Goal: Task Accomplishment & Management: Complete application form

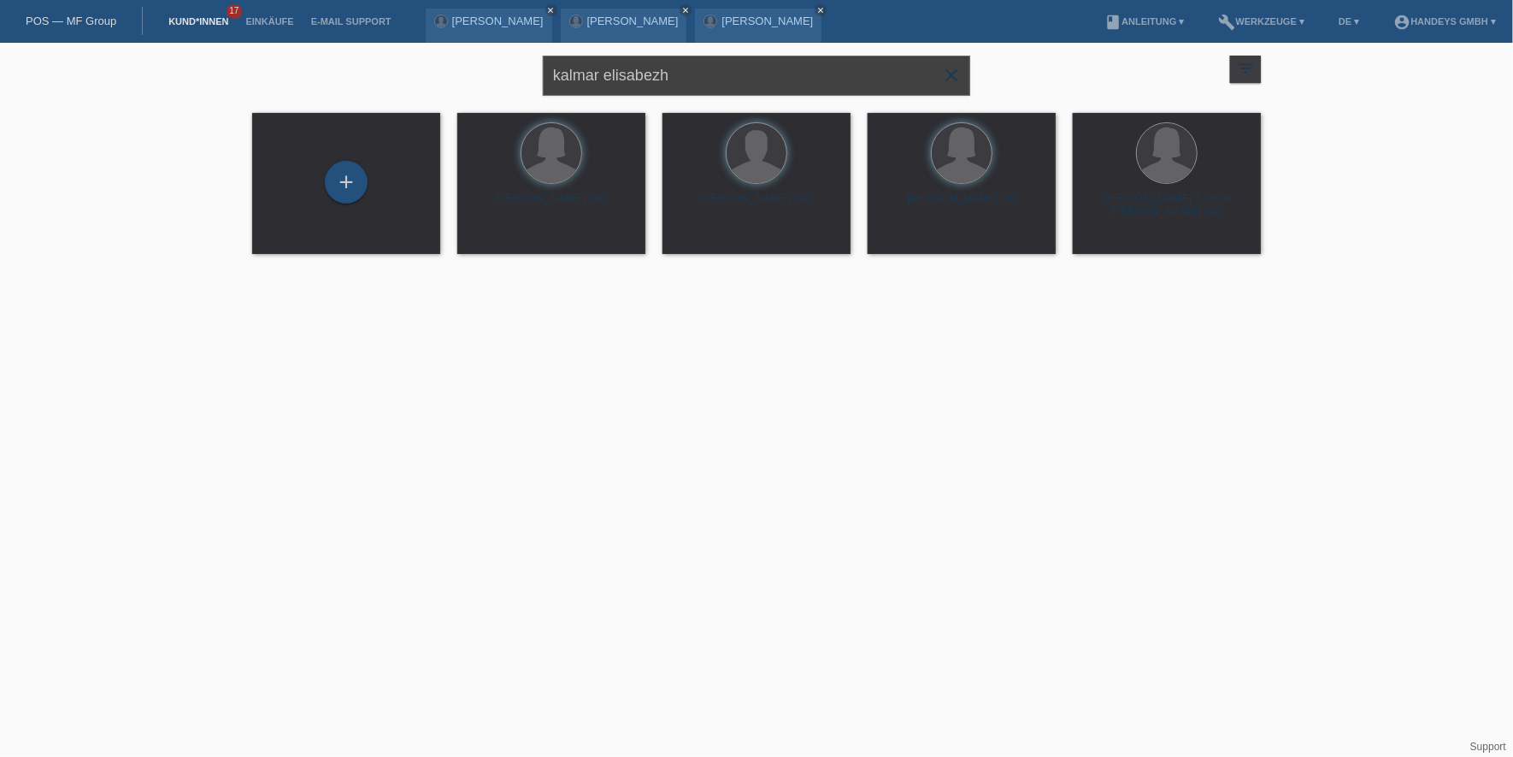
drag, startPoint x: 691, startPoint y: 74, endPoint x: 97, endPoint y: 44, distance: 594.8
click at [297, 43] on body "POS — MF Group Kund*innen 17 Einkäufe E-Mail Support Geza Robert Kalmar close c…" at bounding box center [756, 159] width 1513 height 233
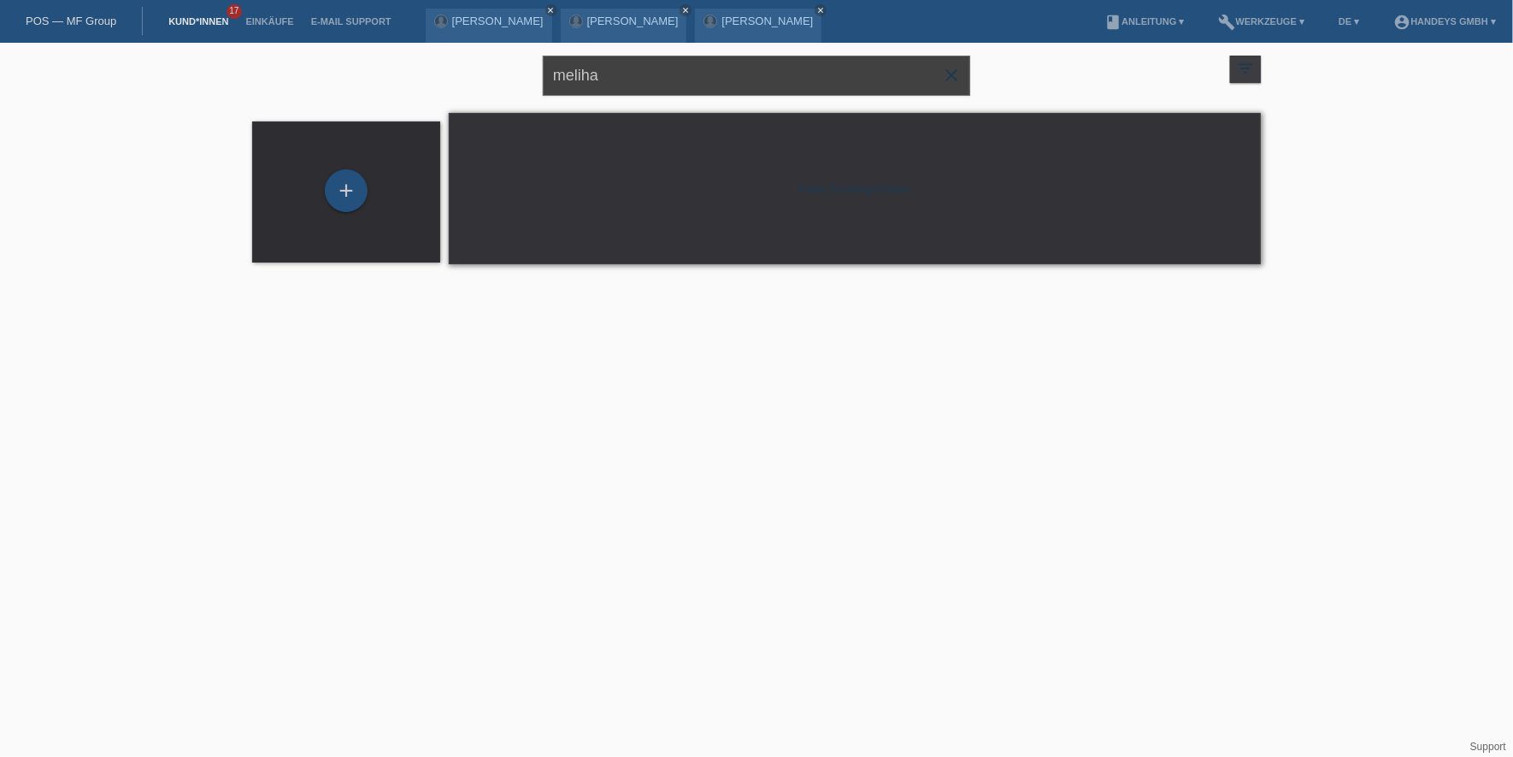
type input "meliha"
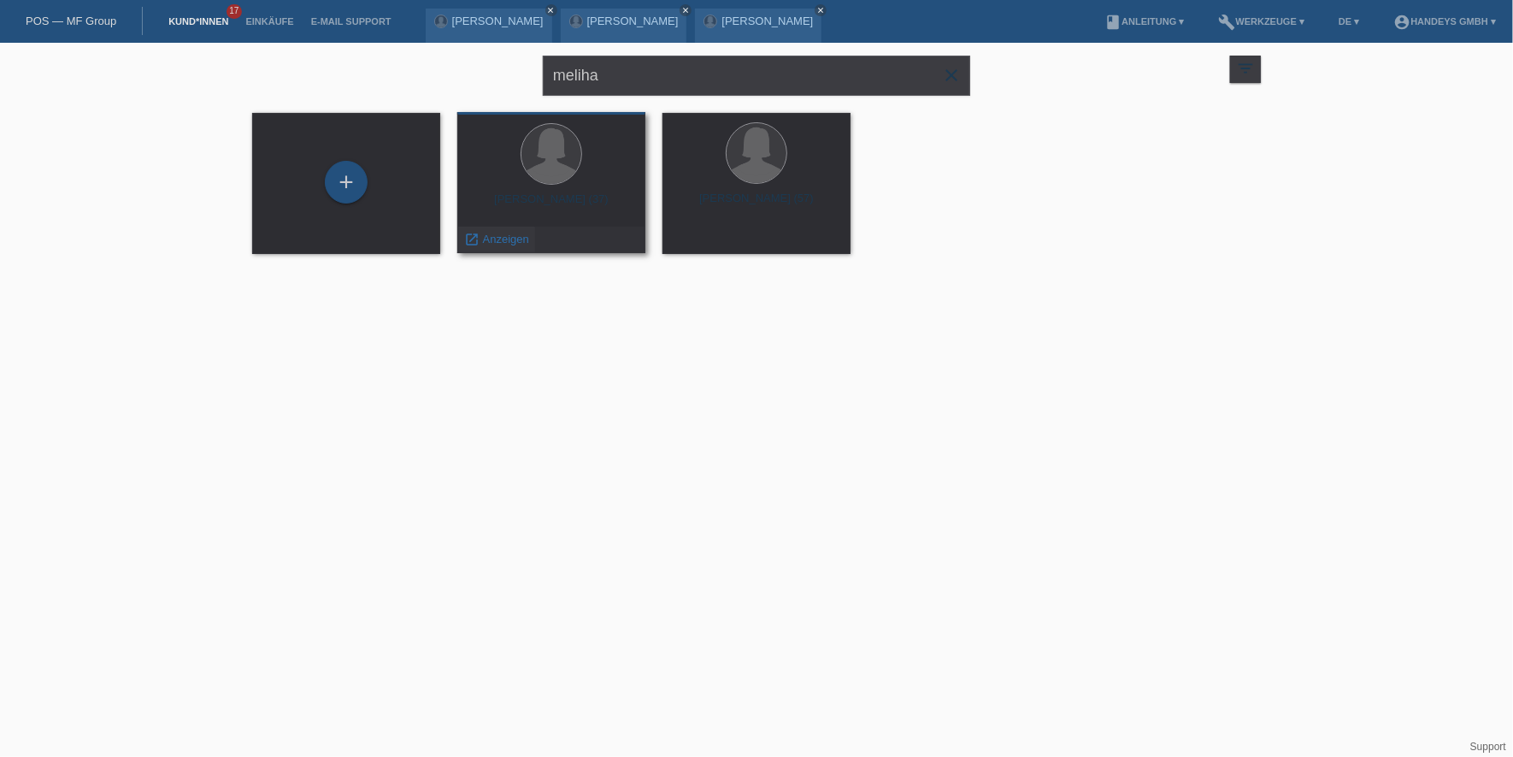
click at [505, 230] on div "launch Anzeigen" at bounding box center [496, 240] width 77 height 26
click at [494, 236] on span "Anzeigen" at bounding box center [506, 239] width 46 height 13
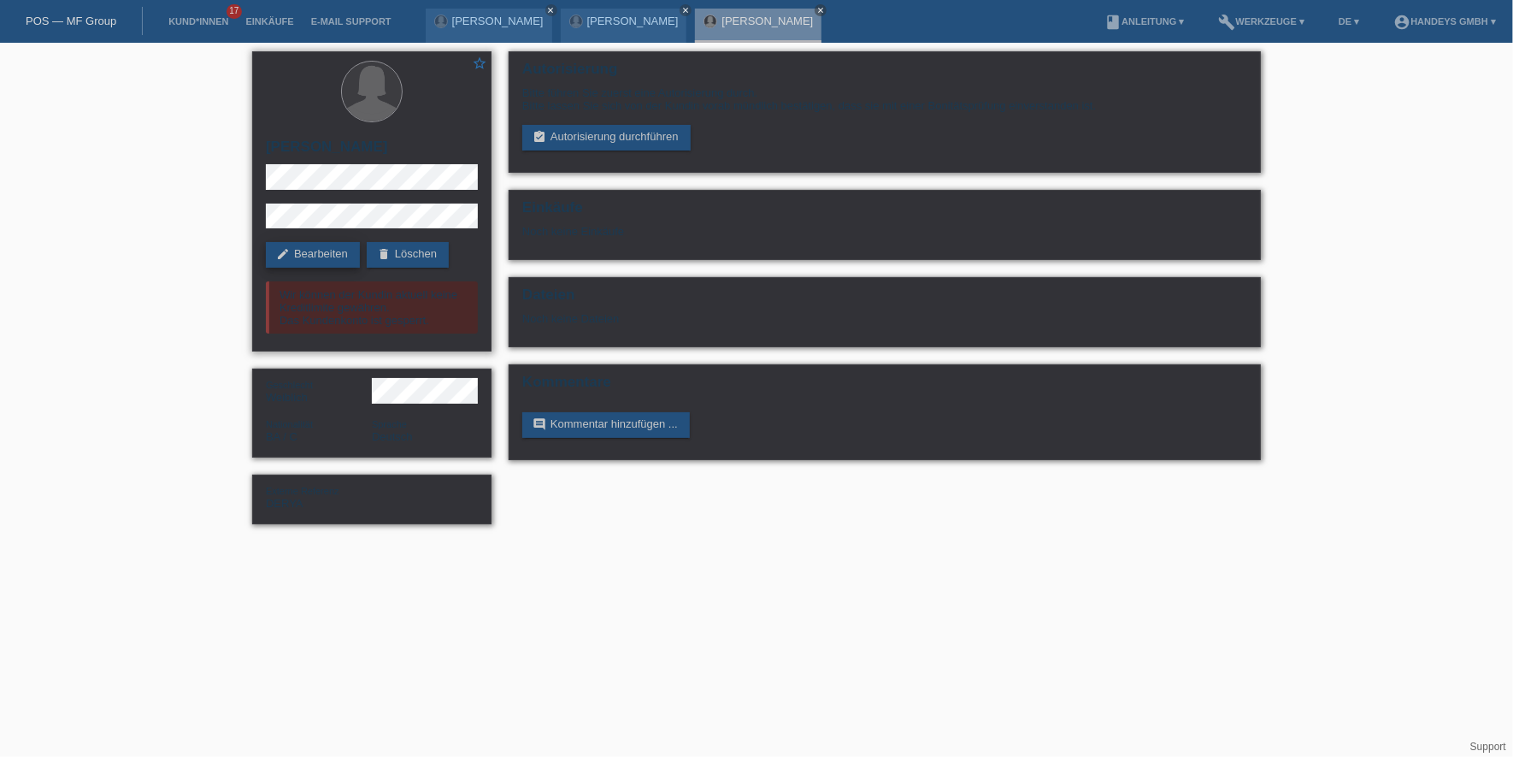
click at [299, 256] on link "edit Bearbeiten" at bounding box center [313, 255] width 94 height 26
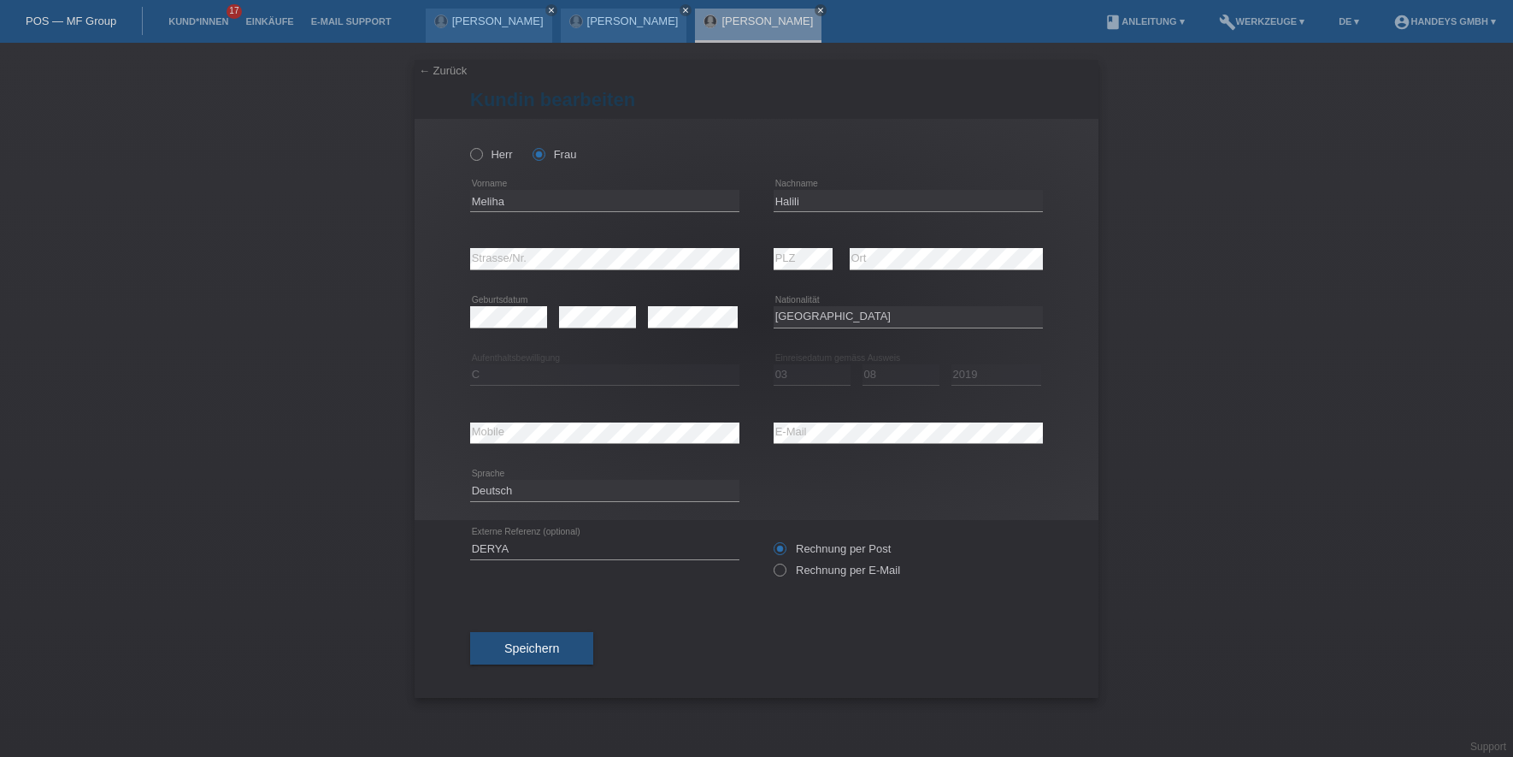
select select "BA"
select select "C"
select select "03"
select select "08"
select select "2019"
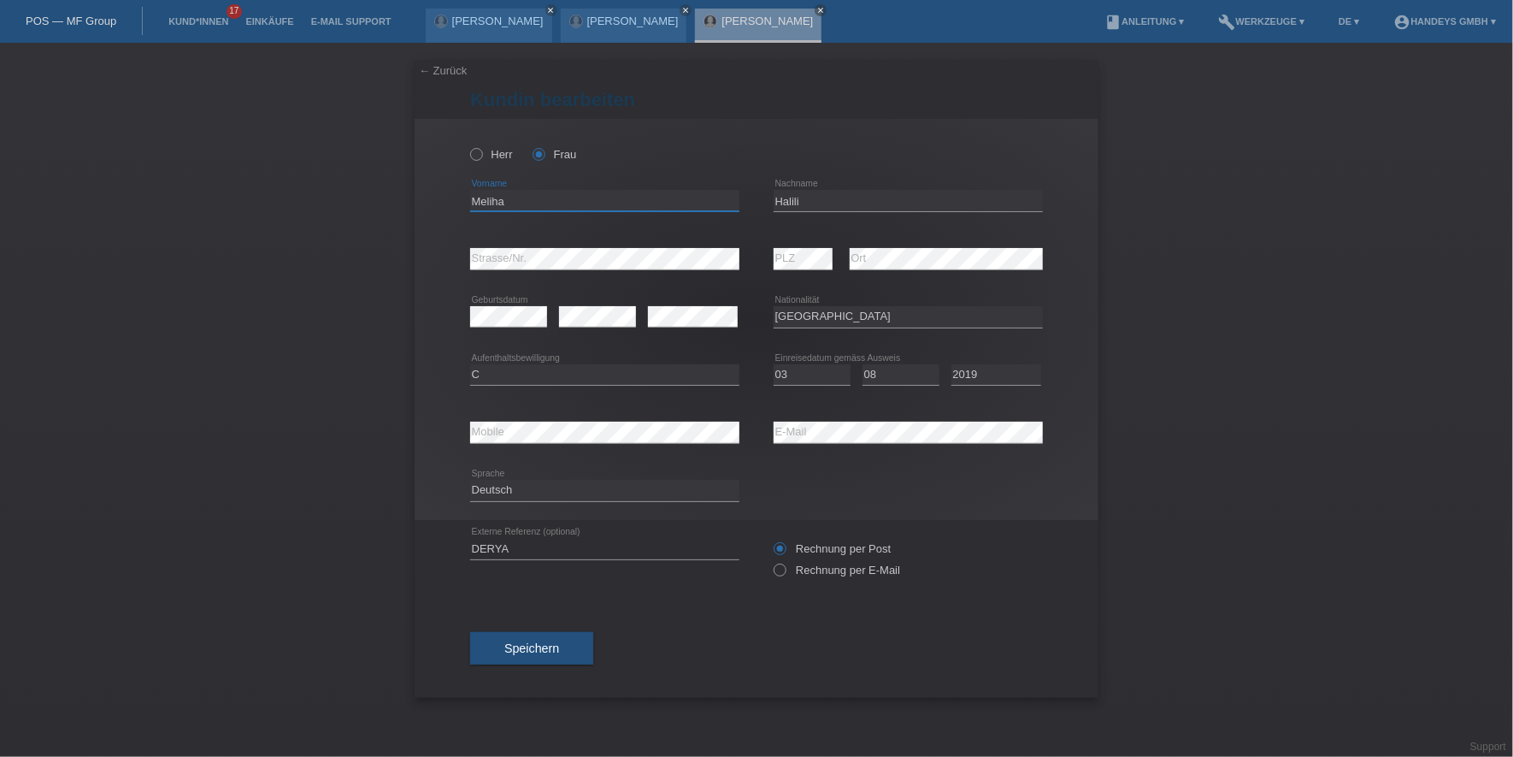
click at [490, 203] on input "Meliha" at bounding box center [604, 200] width 269 height 21
click at [486, 198] on input "Meliha" at bounding box center [604, 200] width 269 height 21
click at [793, 193] on input "Halili" at bounding box center [908, 200] width 269 height 21
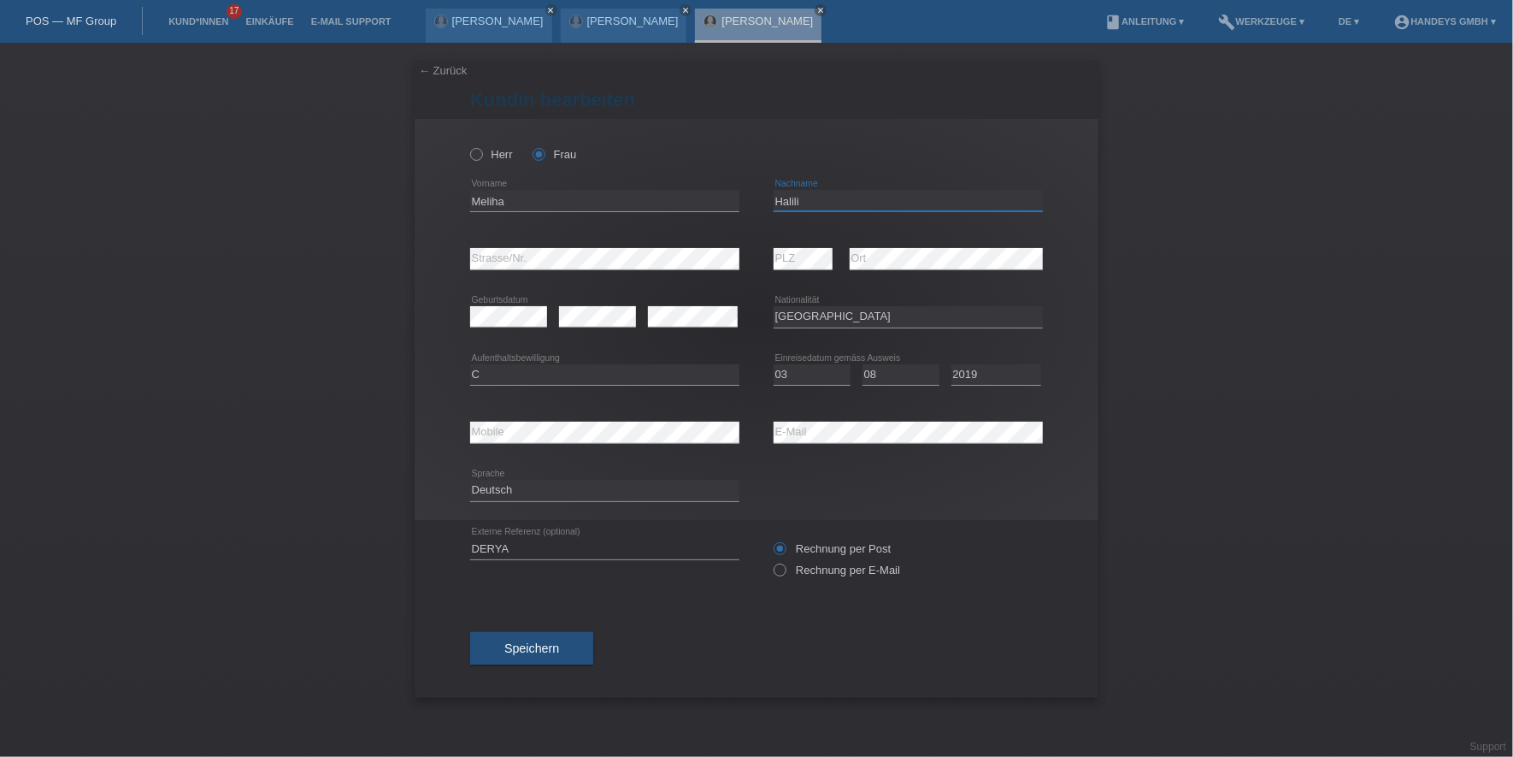
click at [793, 193] on input "Halili" at bounding box center [908, 200] width 269 height 21
click at [792, 200] on input "Halili" at bounding box center [908, 200] width 269 height 21
click at [732, 435] on div "error Mobile error E-Mail" at bounding box center [756, 432] width 573 height 58
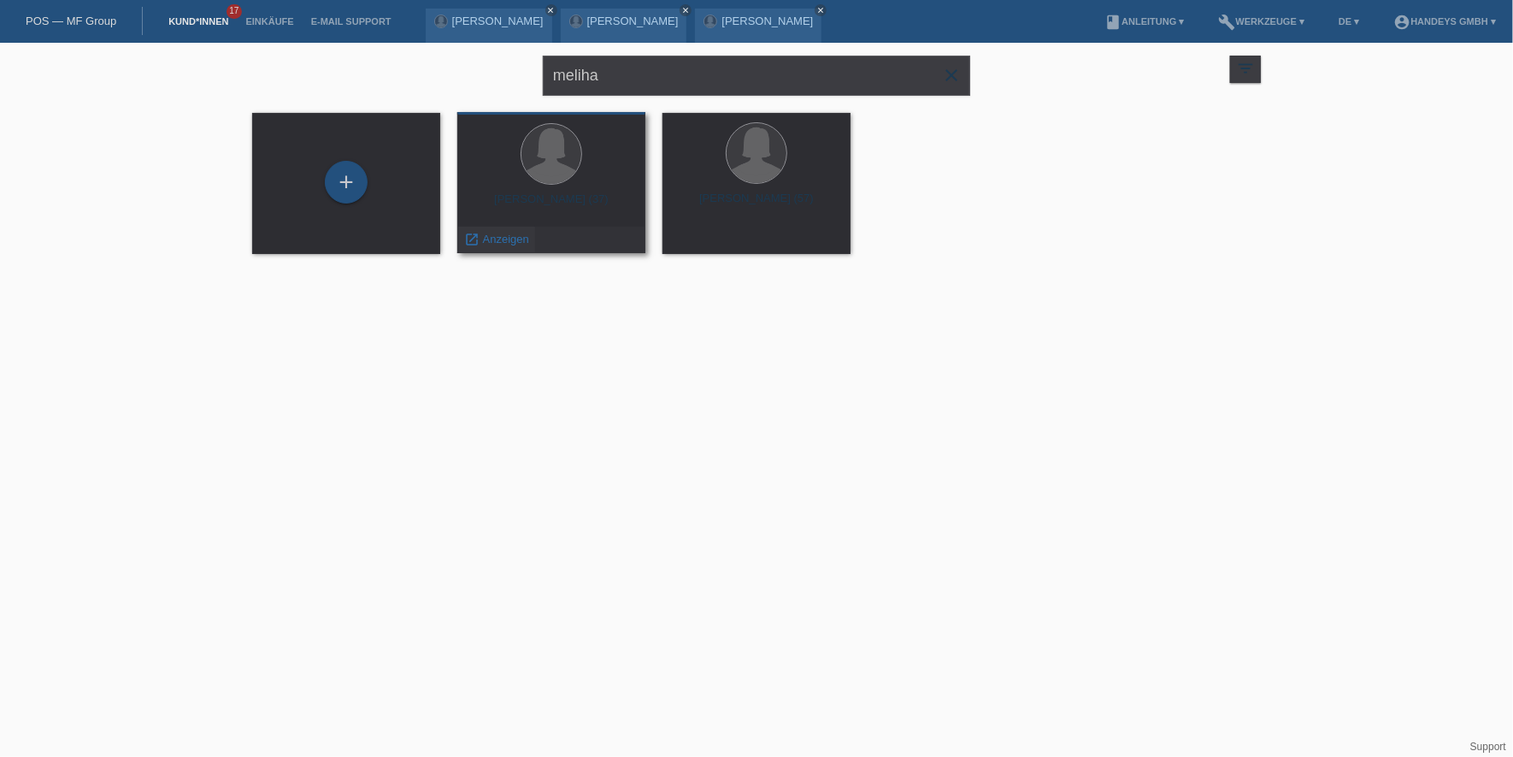
click at [507, 236] on span "Anzeigen" at bounding box center [506, 239] width 46 height 13
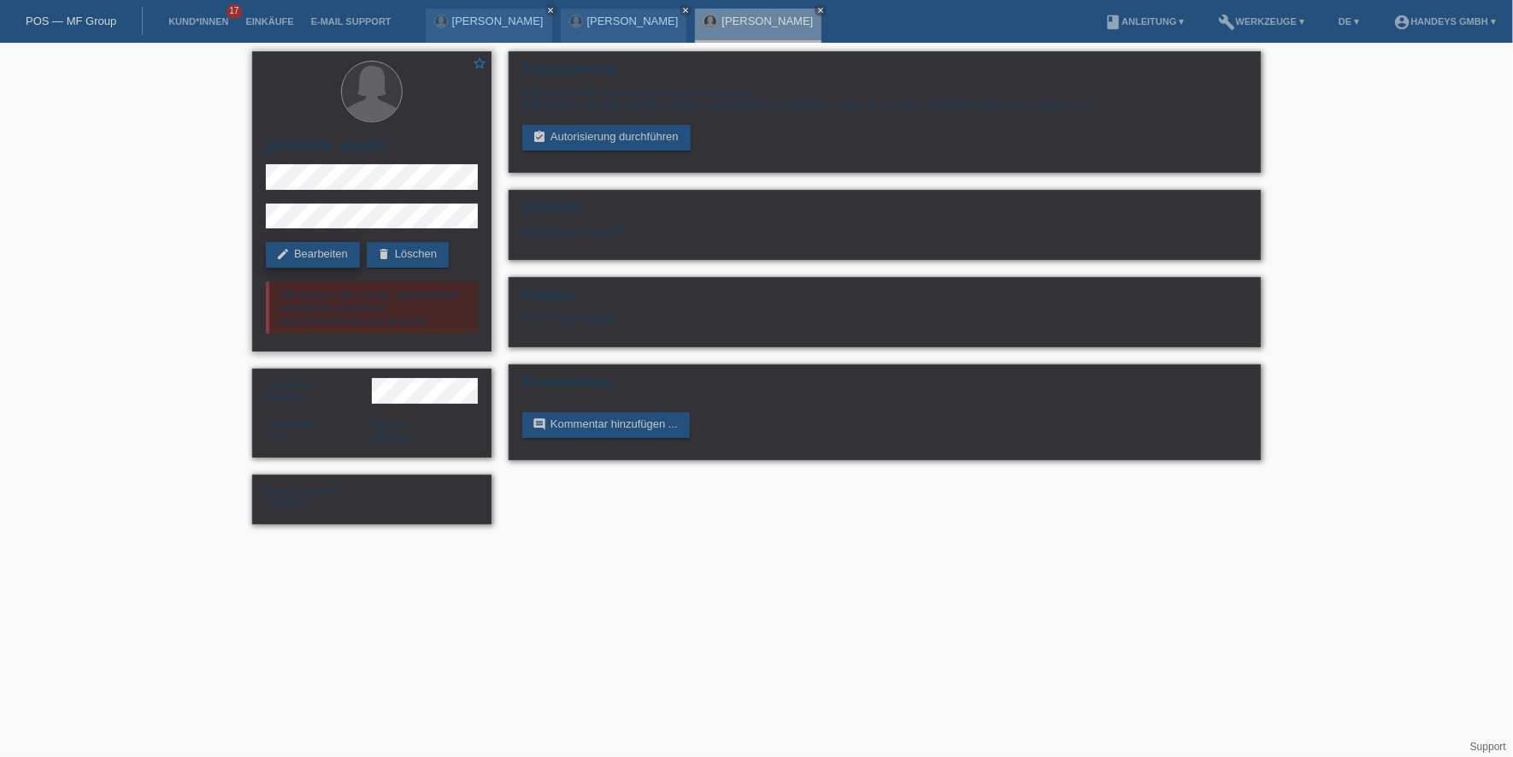
click at [314, 255] on link "edit Bearbeiten" at bounding box center [313, 255] width 94 height 26
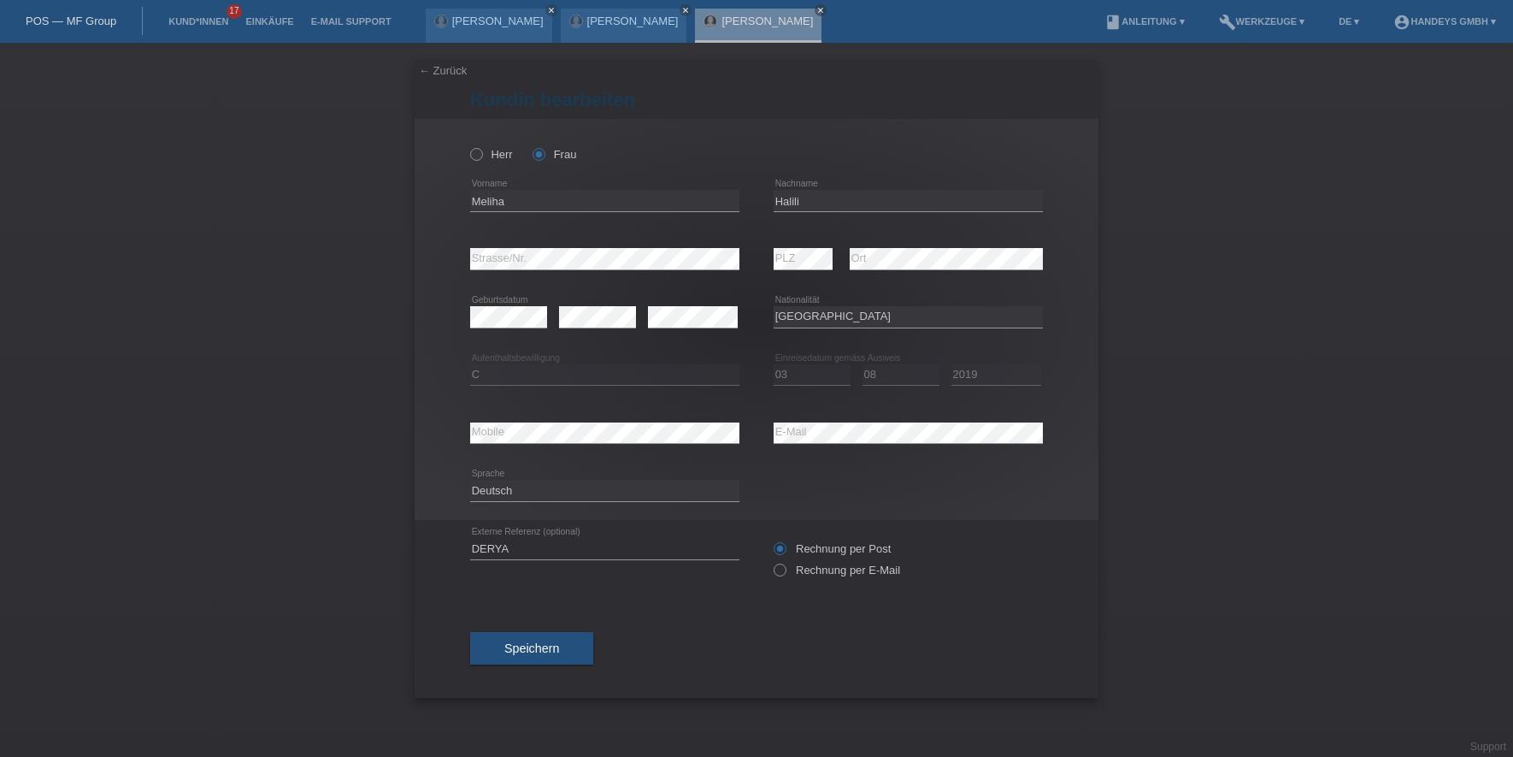
select select "BA"
select select "C"
select select "03"
select select "08"
select select "2019"
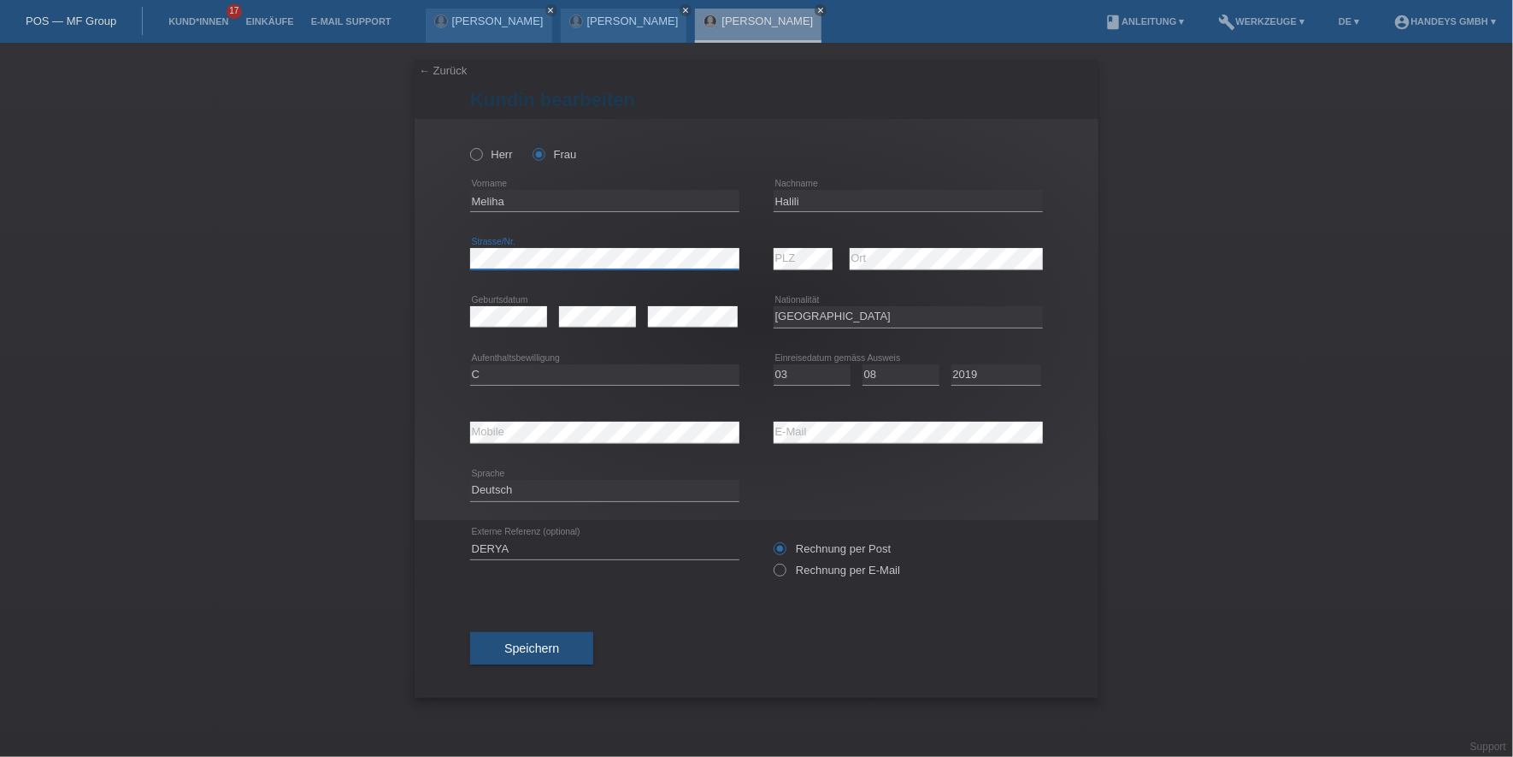
click at [452, 259] on div "Herr Frau [GEOGRAPHIC_DATA] error Vorname C" at bounding box center [757, 319] width 684 height 401
click at [497, 443] on div "error Mobile" at bounding box center [604, 432] width 269 height 22
click at [748, 437] on div "error Mobile error E-Mail" at bounding box center [756, 432] width 573 height 58
